Goal: Find specific page/section: Find specific page/section

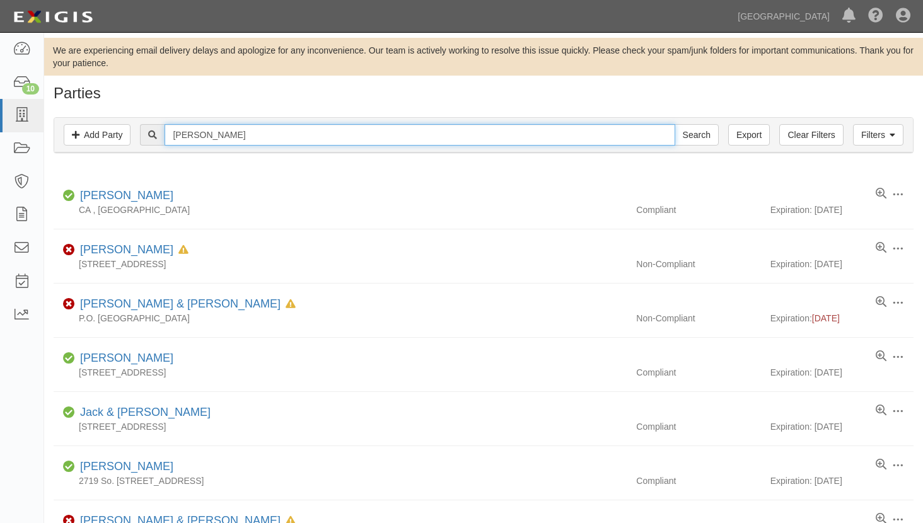
drag, startPoint x: 223, startPoint y: 134, endPoint x: -37, endPoint y: 114, distance: 260.0
click at [0, 114] on html "Toggle navigation Dashboard 10 Inbox Parties Agreements Coverages Documents Mes…" at bounding box center [461, 315] width 923 height 630
type input "stem"
click at [675, 124] on input "Search" at bounding box center [697, 134] width 44 height 21
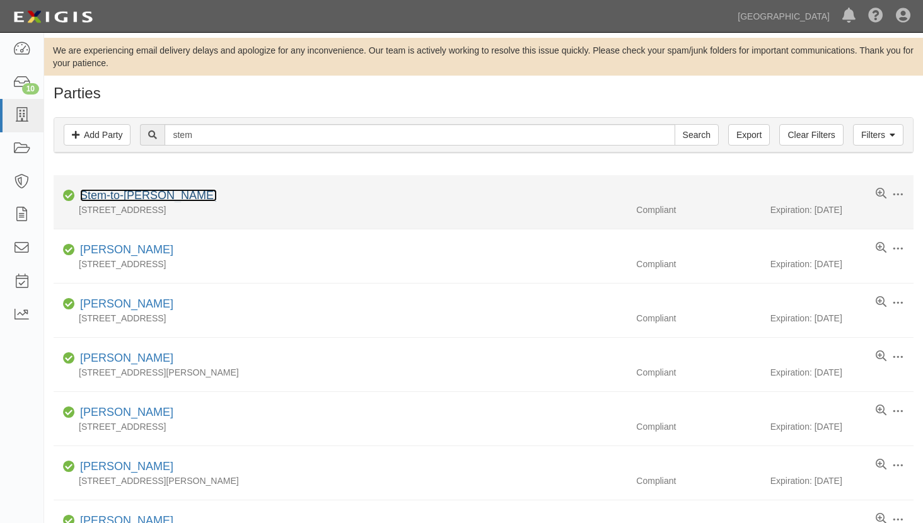
click at [127, 200] on link "Stem-to-[PERSON_NAME]" at bounding box center [148, 195] width 137 height 13
